Goal: Obtain resource: Download file/media

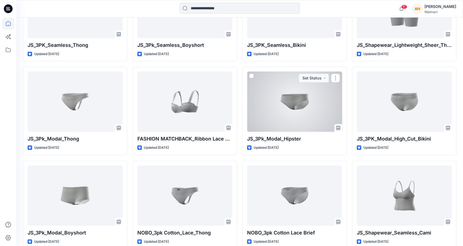
scroll to position [517, 0]
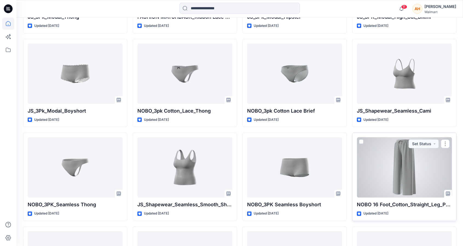
click at [436, 154] on div at bounding box center [404, 167] width 95 height 60
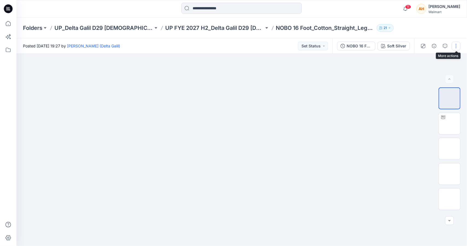
click at [457, 47] on button "button" at bounding box center [456, 46] width 9 height 9
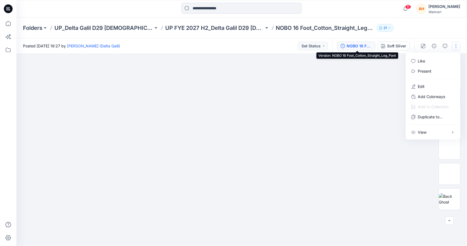
click at [358, 45] on div "NOBO 16 Foot_Cotton_Straight_Leg_Pant" at bounding box center [359, 46] width 25 height 6
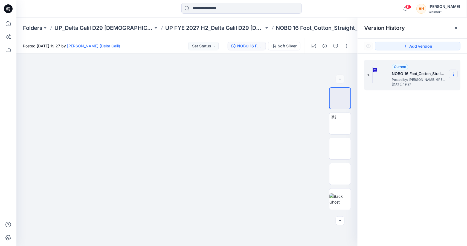
click at [451, 71] on section at bounding box center [453, 73] width 9 height 9
click at [439, 85] on span "Download Source BW File" at bounding box center [426, 85] width 46 height 7
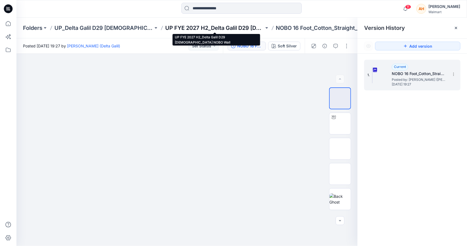
click at [209, 29] on p "UP FYE 2027 H2_Delta Galil D29 [DEMOGRAPHIC_DATA] NOBO Wall" at bounding box center [214, 28] width 99 height 8
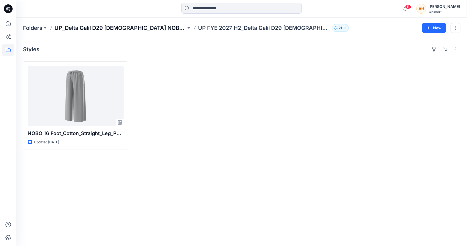
click at [156, 26] on p "UP_Delta Galil D29 [DEMOGRAPHIC_DATA] NOBO Intimates" at bounding box center [120, 28] width 132 height 8
click at [121, 25] on p "UP_Delta Galil D29 [DEMOGRAPHIC_DATA] NOBO Intimates" at bounding box center [120, 28] width 132 height 8
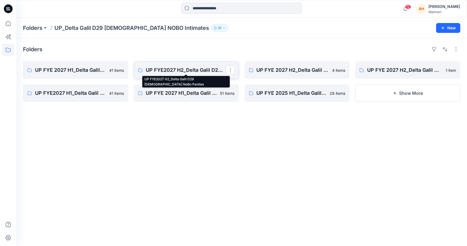
click at [189, 67] on p "UP FYE2027 H2_Delta Galil D29 [DEMOGRAPHIC_DATA] NoBo Panties" at bounding box center [186, 70] width 80 height 8
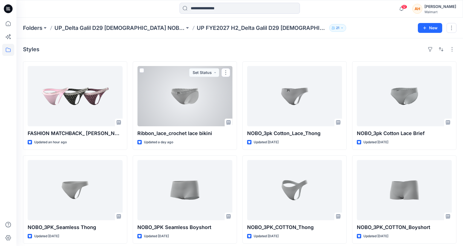
scroll to position [4, 0]
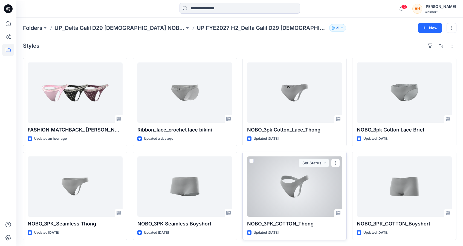
click at [295, 174] on div at bounding box center [294, 186] width 95 height 60
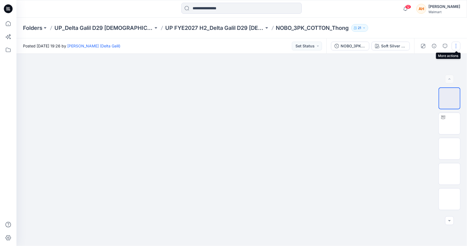
click at [460, 48] on button "button" at bounding box center [456, 46] width 9 height 9
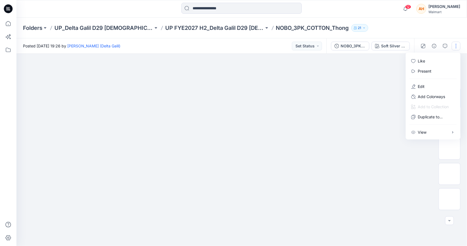
click at [331, 19] on div "Folders UP_Delta Galil D29 [DEMOGRAPHIC_DATA] NOBO Intimates UP FYE2027 H2_Delt…" at bounding box center [241, 28] width 450 height 21
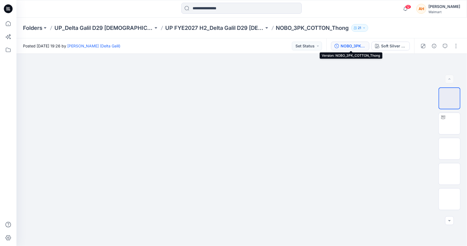
click at [341, 47] on div "NOBO_3PK_COTTON_Thong" at bounding box center [353, 46] width 25 height 6
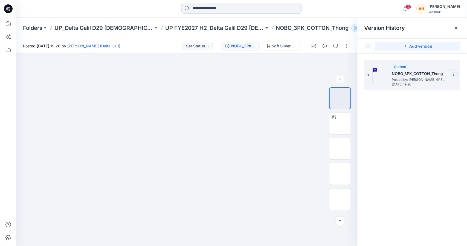
click at [455, 71] on section at bounding box center [453, 73] width 9 height 9
click at [438, 84] on span "Download Source BW File" at bounding box center [426, 85] width 46 height 7
click at [411, 7] on span "12" at bounding box center [408, 7] width 6 height 4
click at [145, 176] on div at bounding box center [186, 150] width 341 height 192
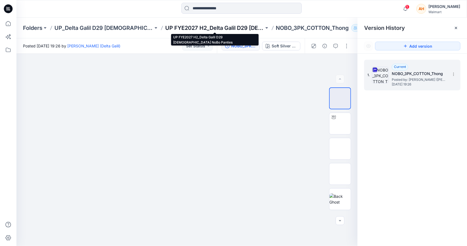
click at [241, 25] on p "UP FYE2027 H2_Delta Galil D29 [DEMOGRAPHIC_DATA] NoBo Panties" at bounding box center [214, 28] width 99 height 8
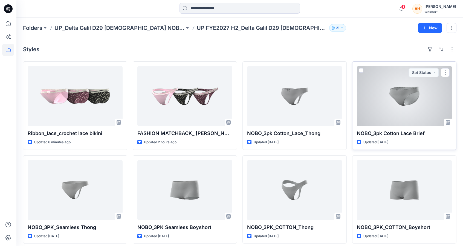
scroll to position [4, 0]
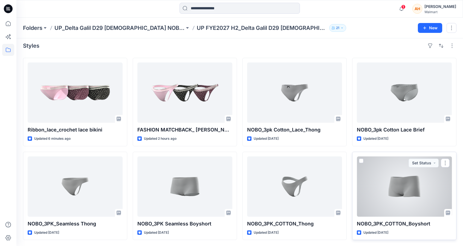
click at [409, 193] on div at bounding box center [404, 186] width 95 height 60
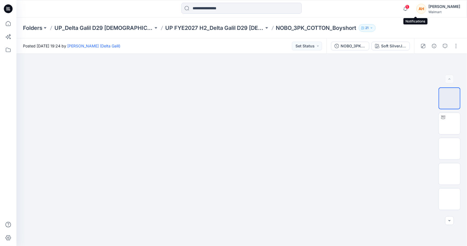
click at [409, 7] on span "1" at bounding box center [407, 7] width 4 height 4
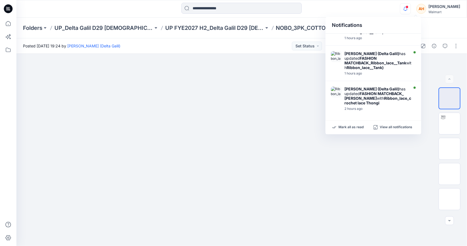
scroll to position [132, 0]
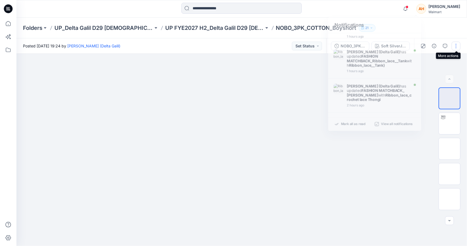
click at [454, 46] on button "button" at bounding box center [456, 46] width 9 height 9
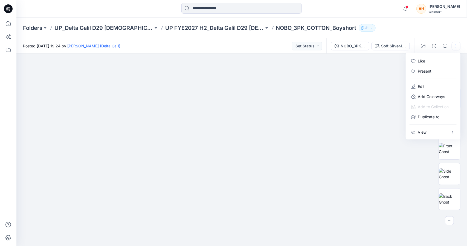
click at [433, 23] on div "Folders UP_Delta Galil D29 [DEMOGRAPHIC_DATA] NOBO Intimates UP FYE2027 H2_Delt…" at bounding box center [241, 28] width 450 height 21
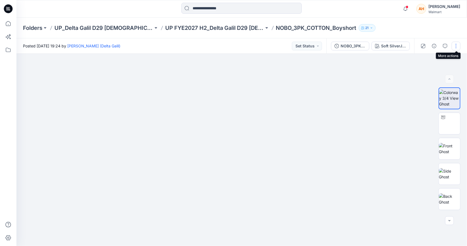
click at [454, 46] on button "button" at bounding box center [456, 46] width 9 height 9
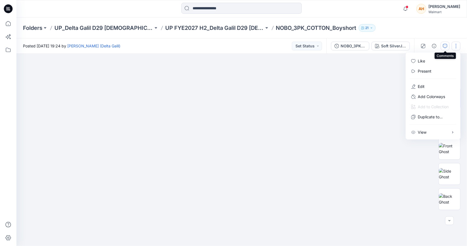
click at [444, 44] on icon "button" at bounding box center [445, 46] width 4 height 4
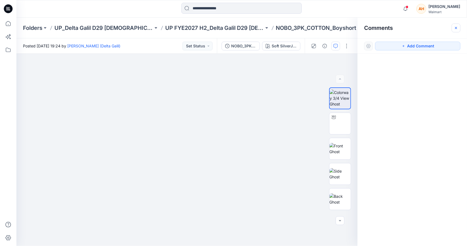
click at [456, 30] on button "button" at bounding box center [456, 28] width 9 height 9
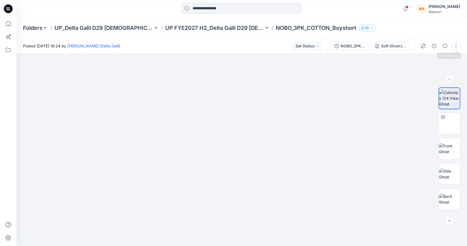
click at [454, 43] on button "button" at bounding box center [456, 46] width 9 height 9
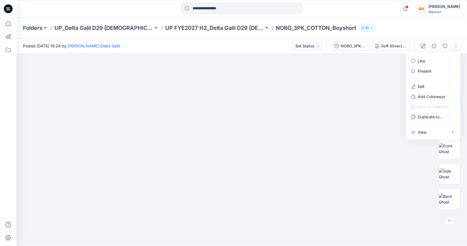
click at [391, 17] on div "Notifications [PERSON_NAME] (Delta Galil) has updated Ribbon_lace_crochet lace …" at bounding box center [241, 9] width 450 height 18
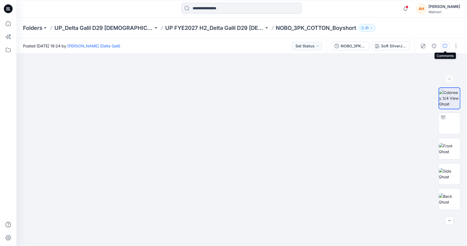
click at [446, 45] on icon "button" at bounding box center [445, 46] width 4 height 4
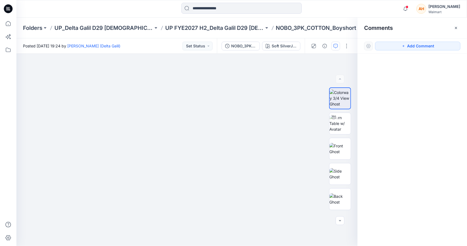
click at [332, 14] on div at bounding box center [241, 9] width 225 height 12
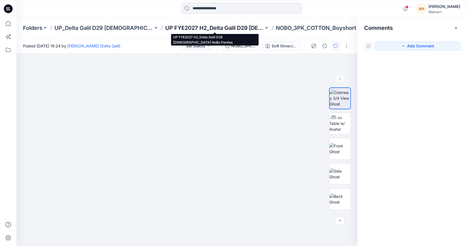
click at [252, 29] on p "UP FYE2027 H2_Delta Galil D29 [DEMOGRAPHIC_DATA] NoBo Panties" at bounding box center [214, 28] width 99 height 8
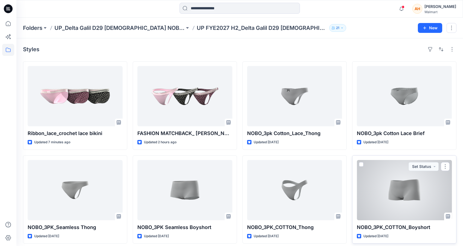
click at [409, 180] on div at bounding box center [404, 190] width 95 height 60
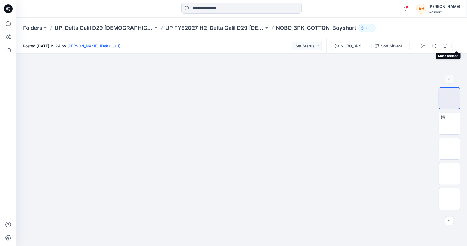
click at [455, 43] on button "button" at bounding box center [456, 46] width 9 height 9
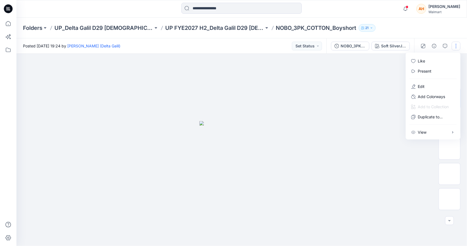
click at [356, 104] on div at bounding box center [241, 150] width 450 height 192
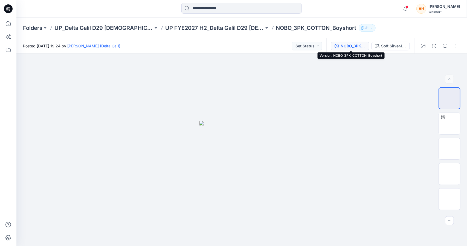
click at [348, 42] on button "NOBO_3PK_COTTON_Boyshort" at bounding box center [350, 46] width 38 height 9
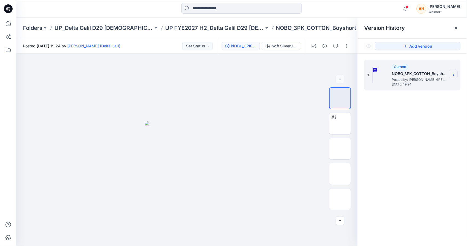
click at [452, 74] on icon at bounding box center [453, 74] width 4 height 4
click at [434, 82] on span "Download Source BW File" at bounding box center [426, 85] width 46 height 7
click at [411, 6] on icon "button" at bounding box center [405, 8] width 10 height 11
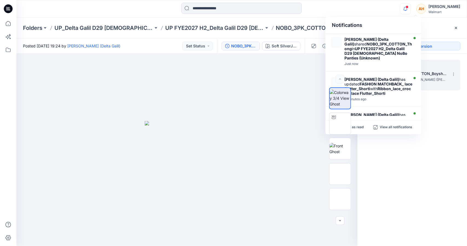
click at [379, 12] on div "Notifications [PERSON_NAME] (Delta Galil) shared NOBO_3PK_COTTON_Thong in UP FY…" at bounding box center [241, 9] width 450 height 12
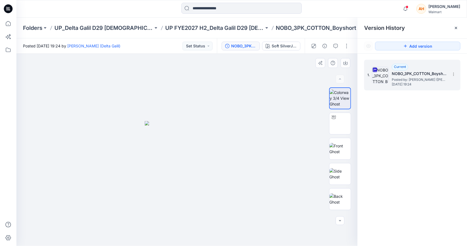
click at [60, 110] on div at bounding box center [186, 150] width 341 height 192
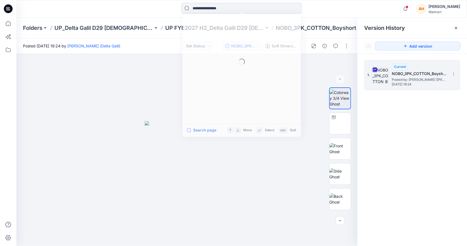
click at [189, 7] on input at bounding box center [241, 8] width 120 height 11
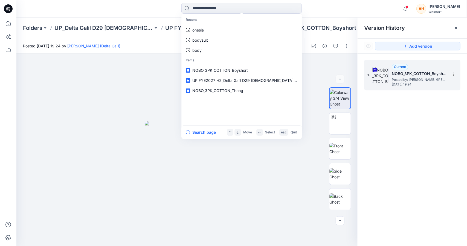
click at [95, 0] on div "Recent onesie bodysuit body Items NOBO_3PK_COTTON_Boyshort UP FYE2027 H2_Delta …" at bounding box center [241, 9] width 450 height 18
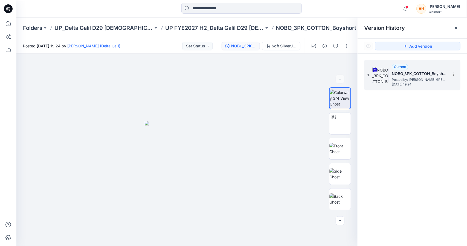
click at [68, 21] on div "Folders UP_Delta Galil D29 [DEMOGRAPHIC_DATA] NOBO Intimates UP FYE2027 H2_Delt…" at bounding box center [241, 28] width 450 height 21
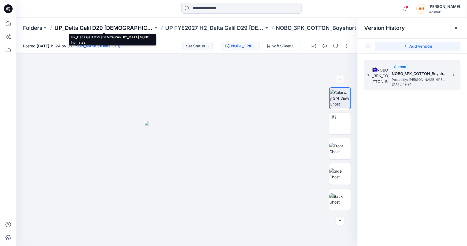
click at [74, 29] on p "UP_Delta Galil D29 [DEMOGRAPHIC_DATA] NOBO Intimates" at bounding box center [103, 28] width 99 height 8
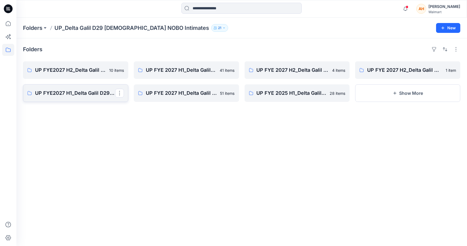
click at [54, 97] on link "UP FYE2027 H1_Delta Galil D29 [DEMOGRAPHIC_DATA] NoBo Panties" at bounding box center [75, 93] width 105 height 18
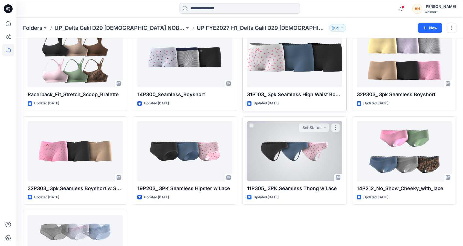
scroll to position [793, 0]
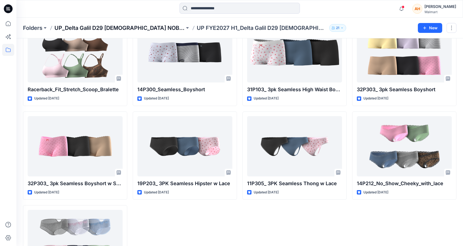
click at [91, 31] on p "UP_Delta Galil D29 [DEMOGRAPHIC_DATA] NOBO Intimates" at bounding box center [119, 28] width 130 height 8
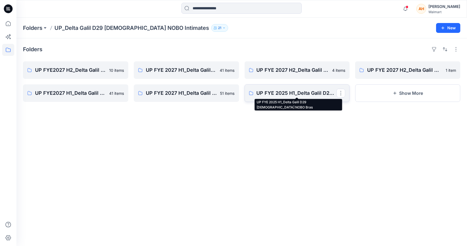
click at [299, 96] on p "UP FYE 2025 H1_Delta Galil D29 [DEMOGRAPHIC_DATA] NOBO Bras" at bounding box center [297, 93] width 80 height 8
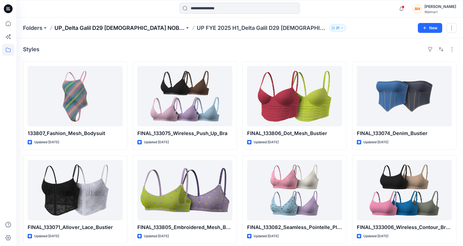
click at [130, 25] on p "UP_Delta Galil D29 [DEMOGRAPHIC_DATA] NOBO Intimates" at bounding box center [119, 28] width 130 height 8
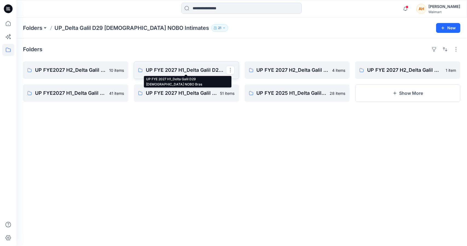
click at [184, 68] on p "UP FYE 2027 H1_Delta Galil D29 [DEMOGRAPHIC_DATA] NOBO Bras" at bounding box center [186, 70] width 80 height 8
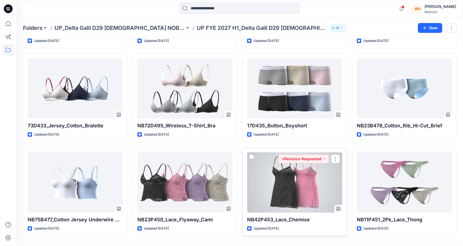
scroll to position [370, 0]
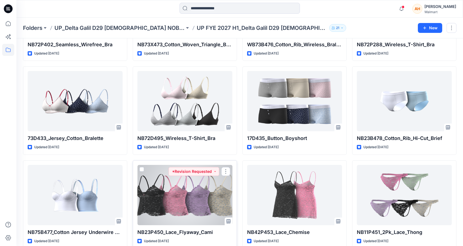
click at [177, 231] on p "NB23P450_Lace_Flyaway_Cami" at bounding box center [184, 232] width 95 height 8
click at [182, 230] on p "NB23P450_Lace_Flyaway_Cami" at bounding box center [184, 232] width 95 height 8
click at [163, 230] on p "NB23P450_Lace_Flyaway_Cami" at bounding box center [184, 232] width 95 height 8
drag, startPoint x: 163, startPoint y: 230, endPoint x: 146, endPoint y: 232, distance: 17.1
click at [146, 232] on p "NB23P450_Lace_Flyaway_Cami" at bounding box center [184, 232] width 95 height 8
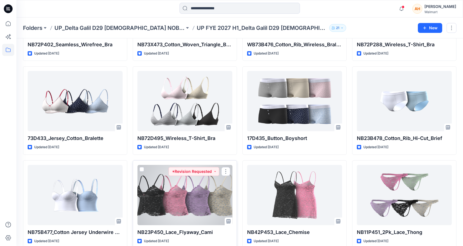
click at [188, 201] on div at bounding box center [184, 195] width 95 height 60
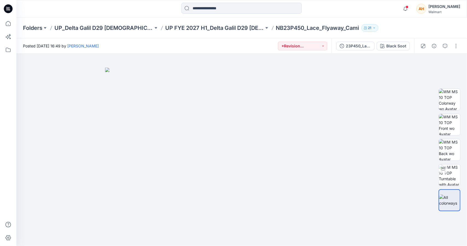
click at [298, 29] on p "NB23P450_Lace_Flyaway_Cami" at bounding box center [317, 28] width 83 height 8
copy p "NB23P450_Lace_Flyaway_Cami"
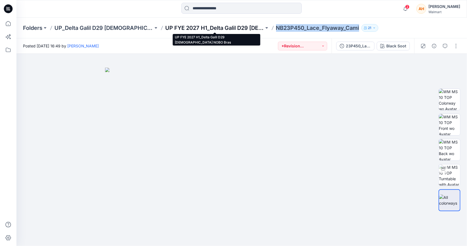
click at [226, 27] on p "UP FYE 2027 H1_Delta Galil D29 [DEMOGRAPHIC_DATA] NOBO Bras" at bounding box center [214, 28] width 99 height 8
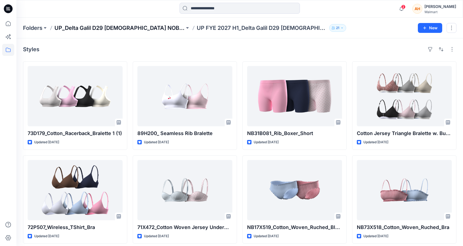
click at [143, 24] on p "UP_Delta Galil D29 [DEMOGRAPHIC_DATA] NOBO Intimates" at bounding box center [119, 28] width 130 height 8
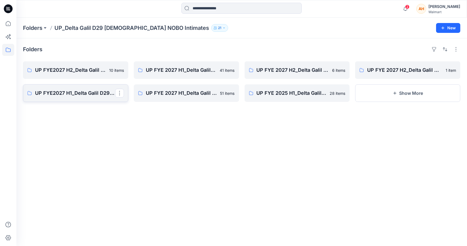
click at [90, 94] on p "UP FYE2027 H1_Delta Galil D29 [DEMOGRAPHIC_DATA] NoBo Panties" at bounding box center [75, 93] width 80 height 8
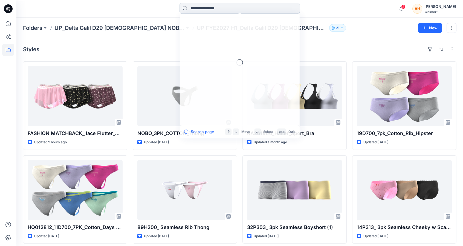
click at [210, 7] on input at bounding box center [239, 8] width 120 height 11
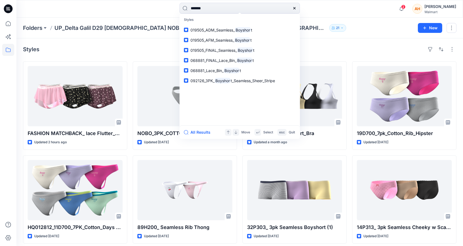
type input "********"
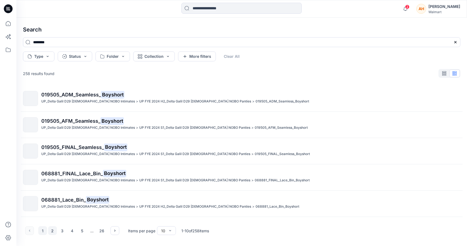
click at [50, 229] on button "2" at bounding box center [52, 230] width 9 height 9
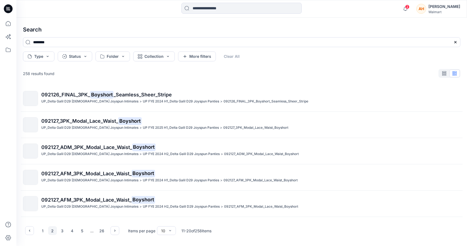
click at [50, 229] on button "2" at bounding box center [52, 230] width 9 height 9
click at [63, 230] on button "3" at bounding box center [62, 230] width 9 height 9
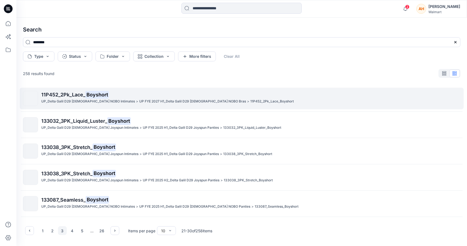
click at [52, 96] on span "11P452_2Pk_Lace_" at bounding box center [63, 95] width 44 height 6
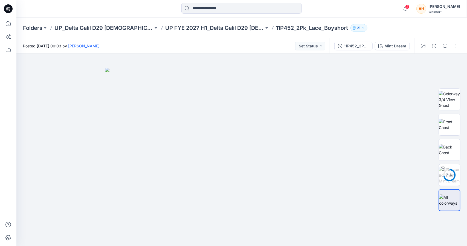
click at [317, 33] on div "Folders UP_Delta Galil D29 [DEMOGRAPHIC_DATA] NOBO Intimates UP FYE 2027 H1_Del…" at bounding box center [241, 28] width 450 height 21
click at [316, 28] on p "11P452_2Pk_Lace_Boyshort" at bounding box center [312, 28] width 72 height 8
copy p "11P452_2Pk_Lace_Boyshort"
